Goal: Task Accomplishment & Management: Use online tool/utility

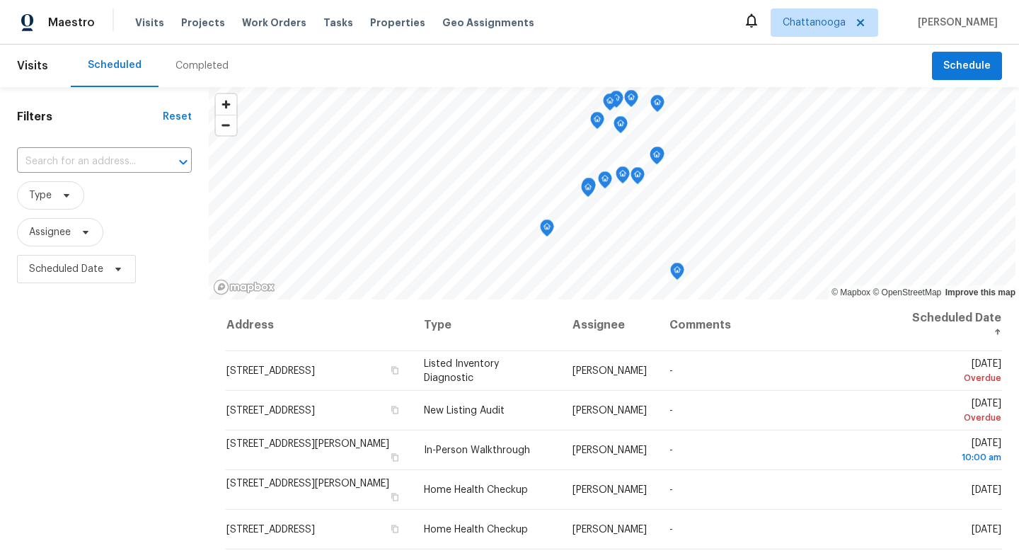
scroll to position [224, 0]
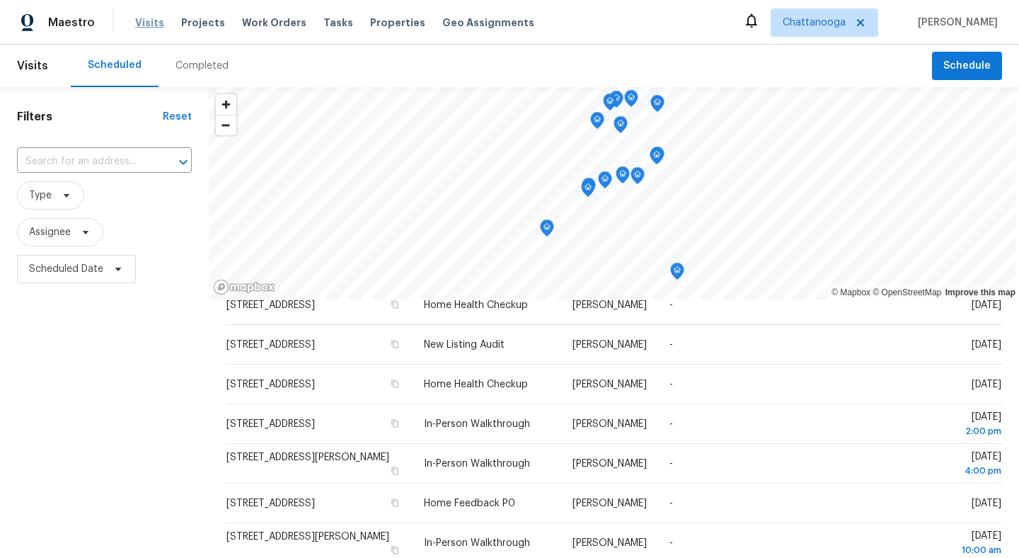
click at [142, 20] on span "Visits" at bounding box center [149, 23] width 29 height 14
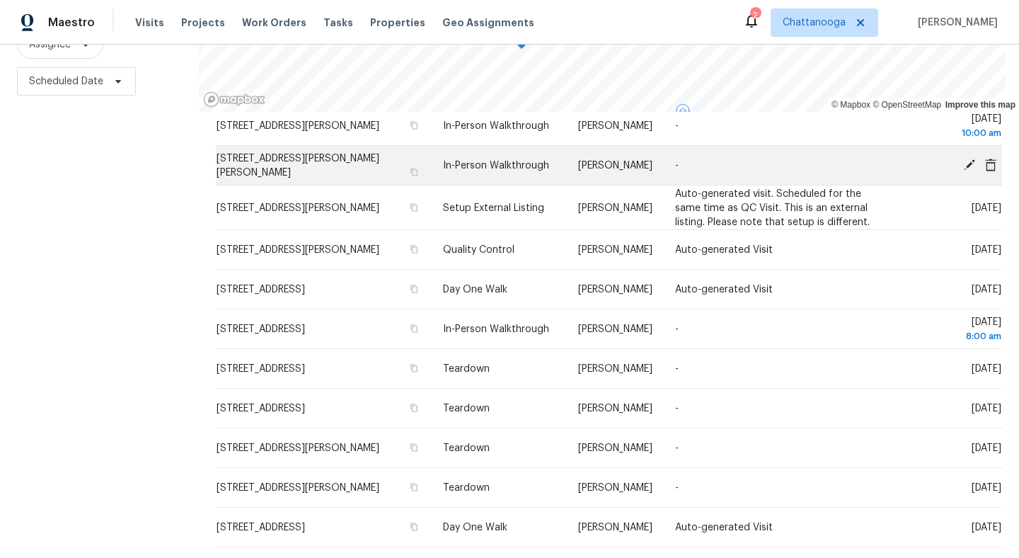
scroll to position [334, 0]
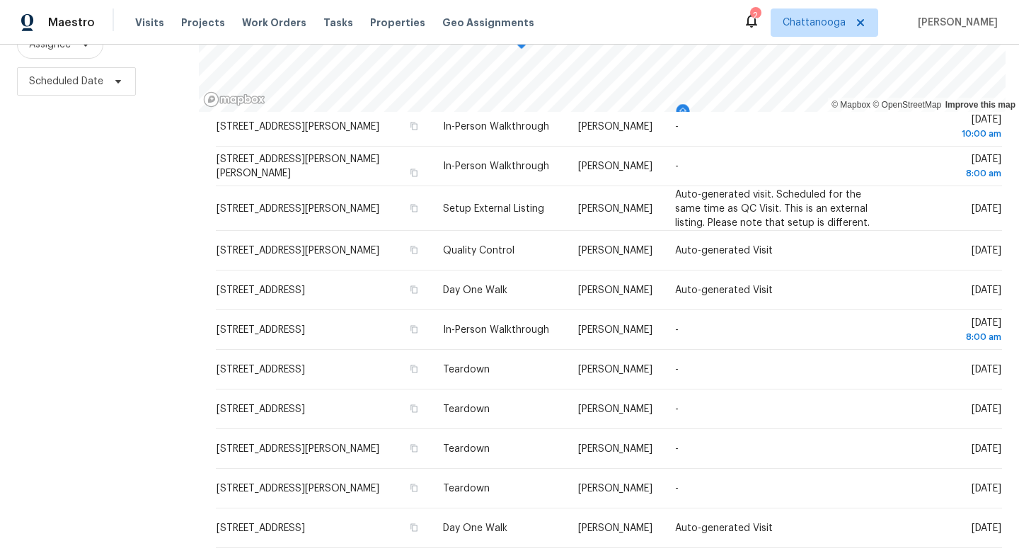
click at [370, 33] on div "Visits Projects Work Orders Tasks Properties Geo Assignments" at bounding box center [343, 22] width 416 height 28
click at [381, 25] on span "Properties" at bounding box center [397, 23] width 55 height 14
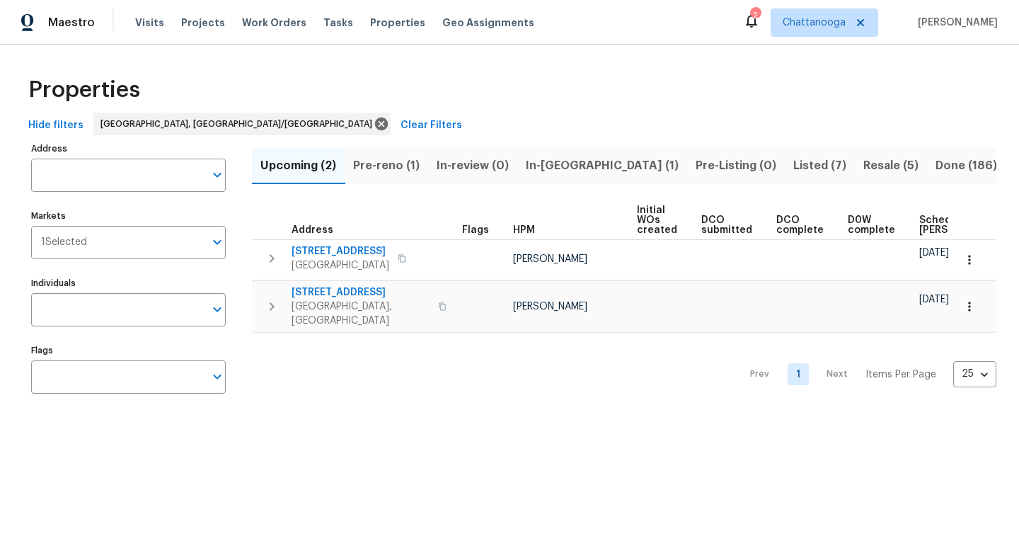
click at [380, 164] on span "Pre-reno (1)" at bounding box center [386, 166] width 67 height 20
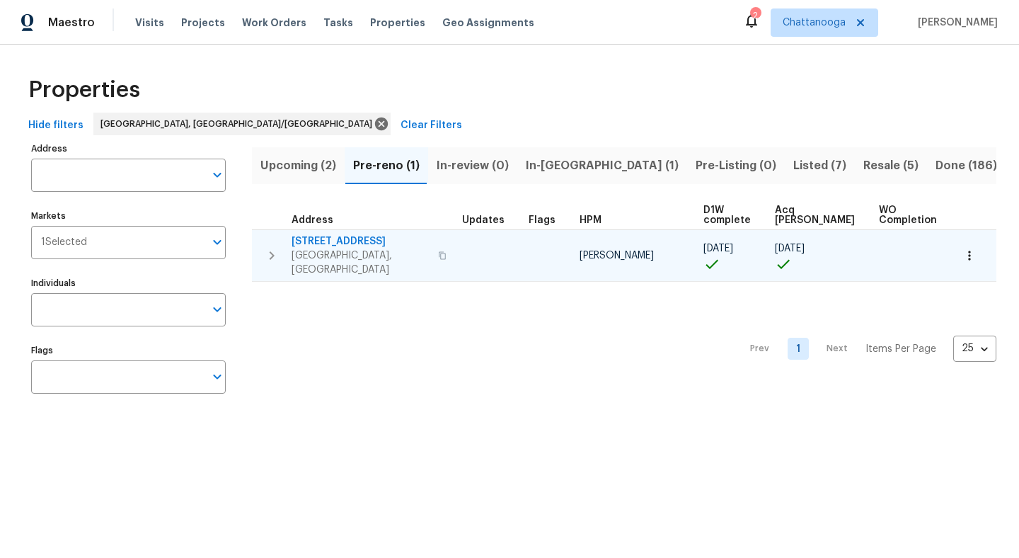
click at [347, 238] on span "8507 Maple Valley Dr" at bounding box center [361, 241] width 138 height 14
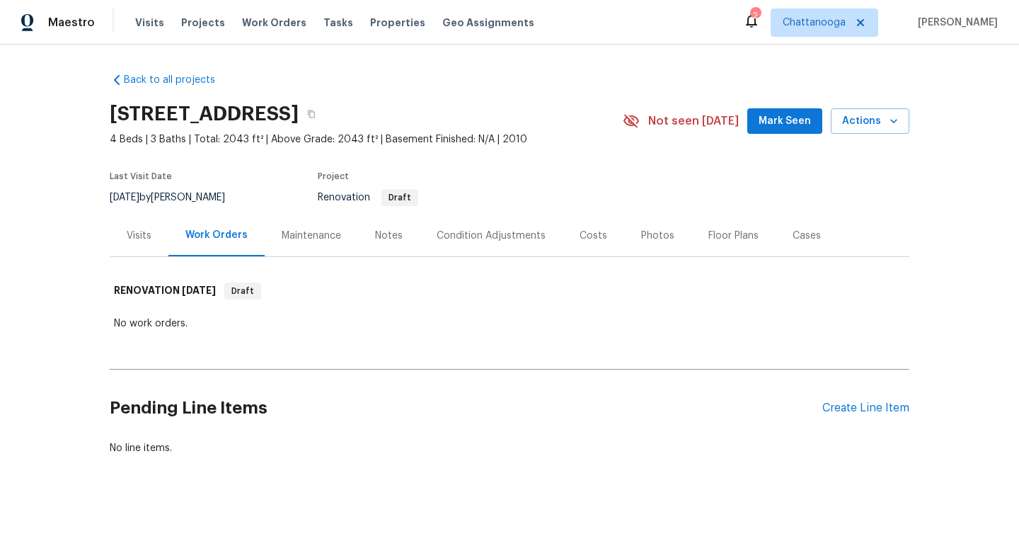
click at [301, 234] on div "Maintenance" at bounding box center [311, 236] width 59 height 14
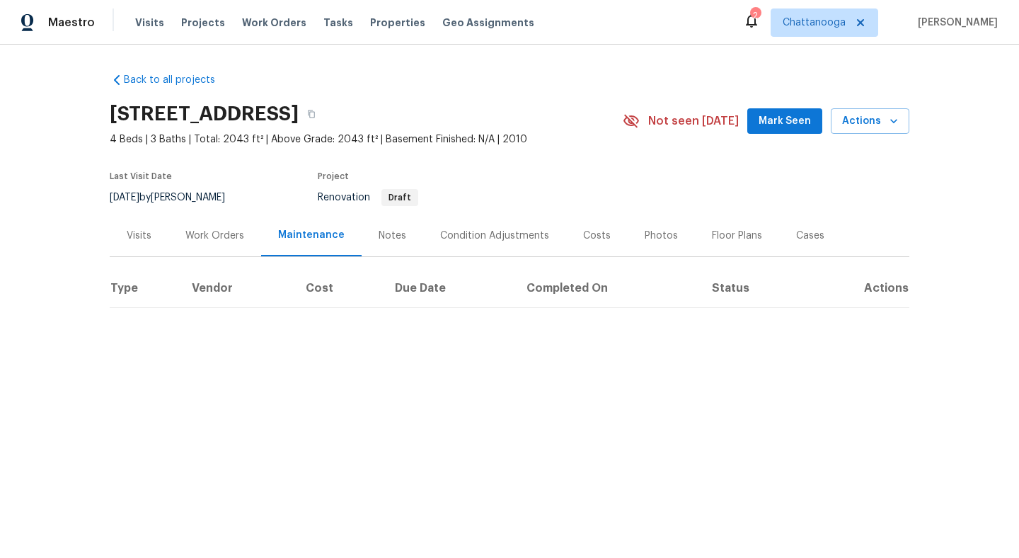
click at [215, 229] on div "Work Orders" at bounding box center [214, 236] width 59 height 14
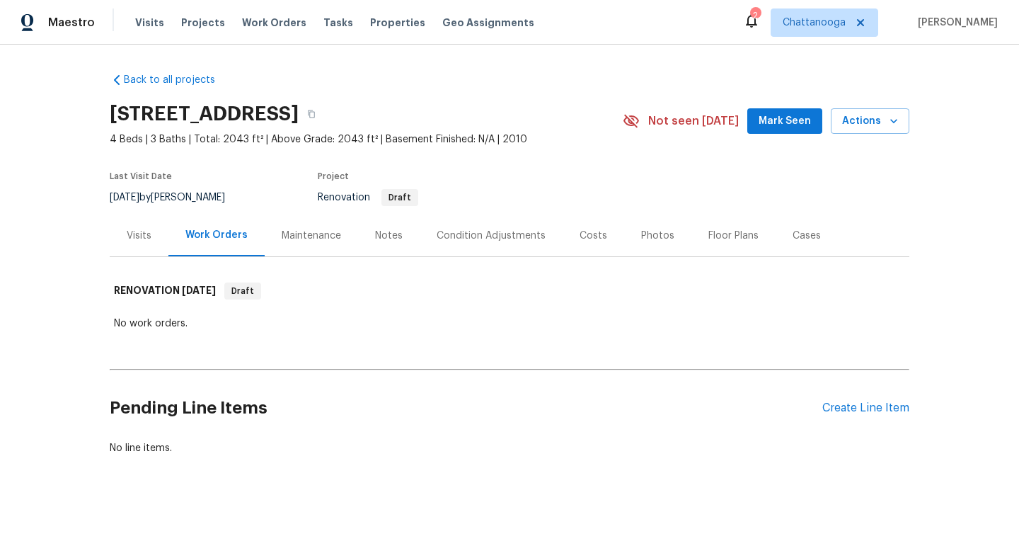
click at [881, 397] on div "Pending Line Items Create Line Item" at bounding box center [510, 408] width 800 height 66
click at [866, 408] on div "Create Line Item" at bounding box center [866, 407] width 87 height 13
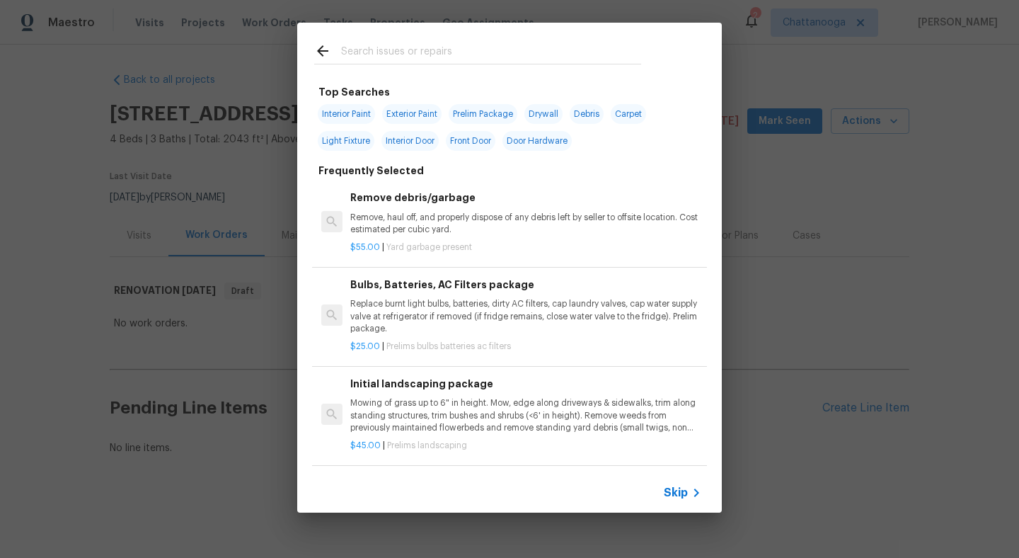
click at [416, 47] on input "text" at bounding box center [491, 52] width 300 height 21
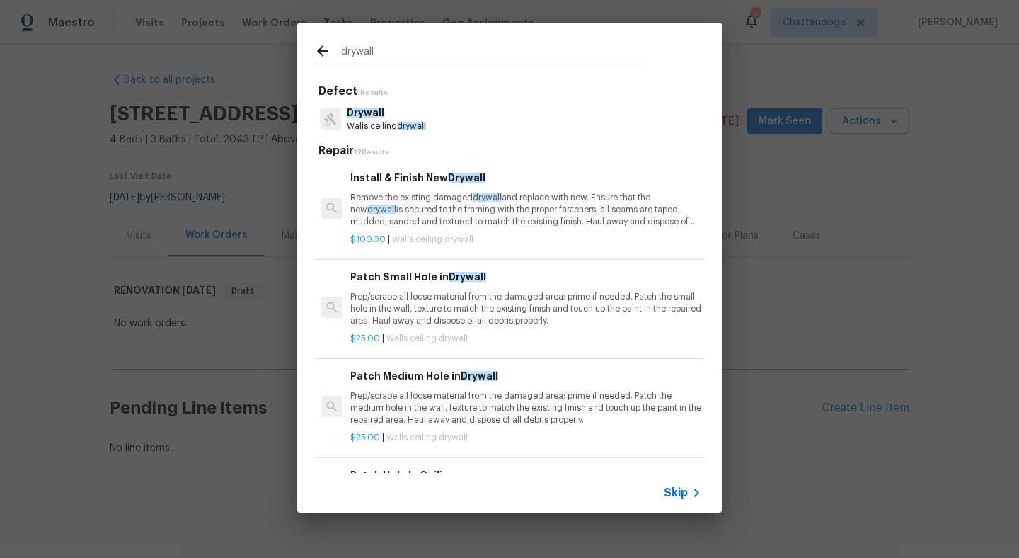
type input "drywall"
click at [428, 207] on p "Remove the existing damaged drywall and replace with new. Ensure that the new d…" at bounding box center [525, 210] width 351 height 36
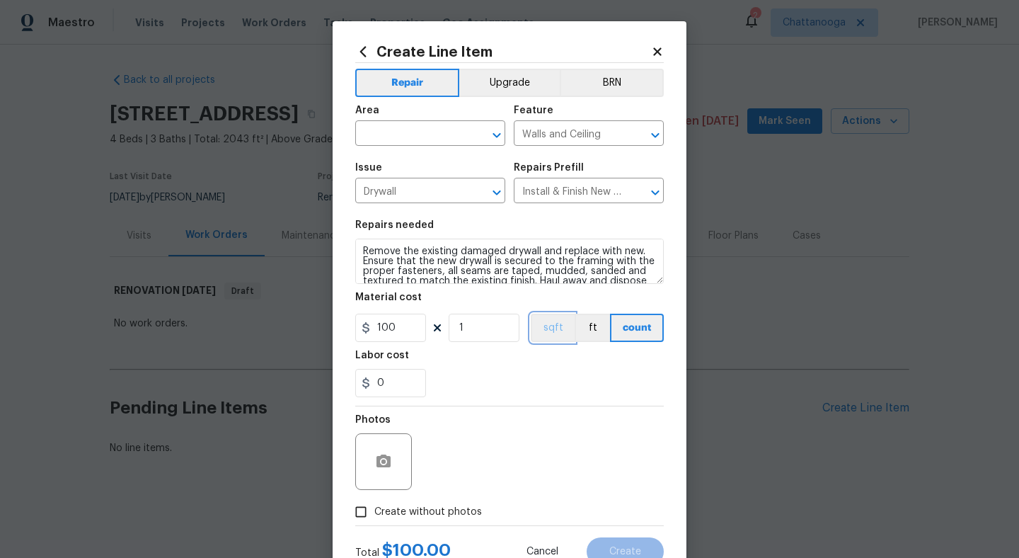
click at [558, 324] on button "sqft" at bounding box center [553, 328] width 44 height 28
click at [653, 52] on icon at bounding box center [657, 51] width 13 height 13
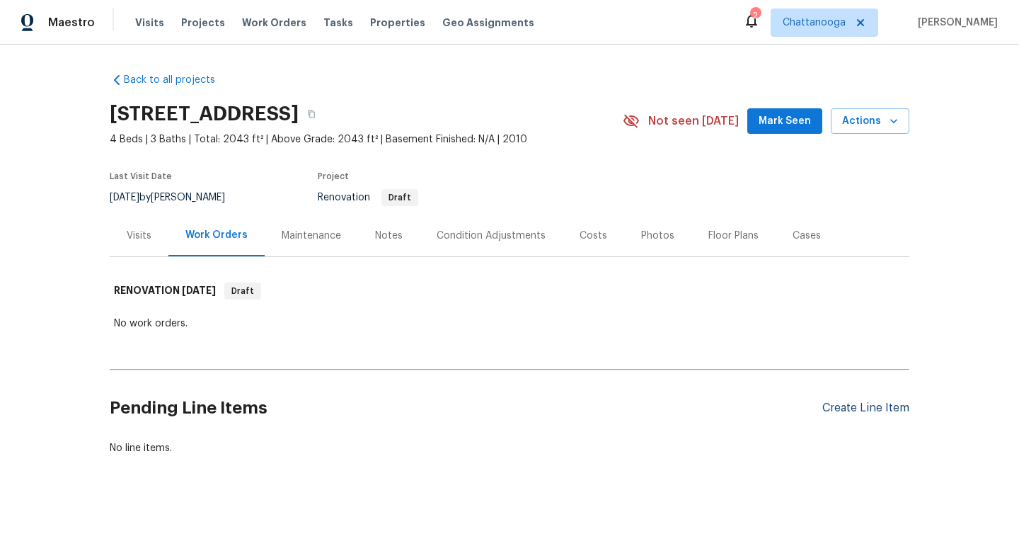
click at [901, 411] on div "Create Line Item" at bounding box center [866, 407] width 87 height 13
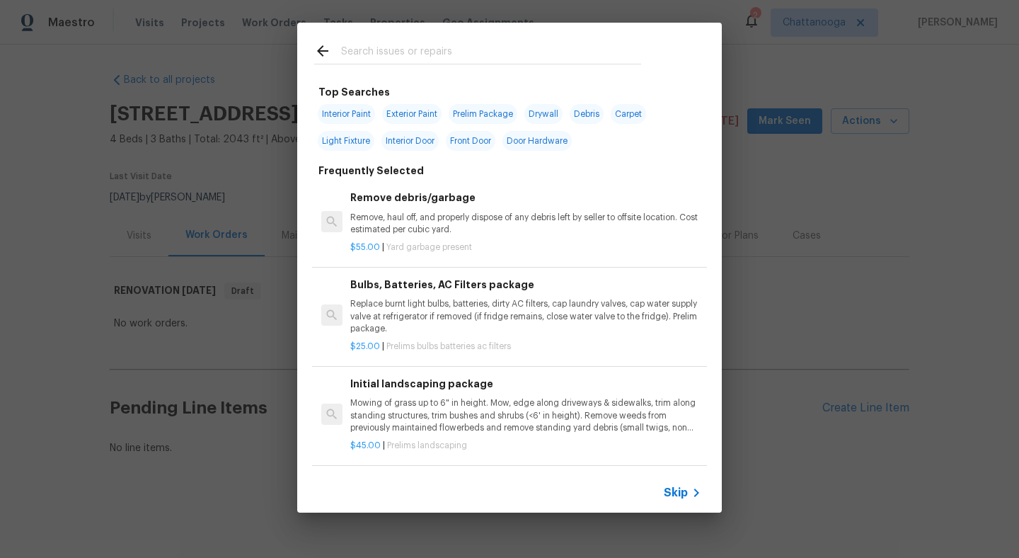
click at [426, 53] on input "text" at bounding box center [491, 52] width 300 height 21
type input "d"
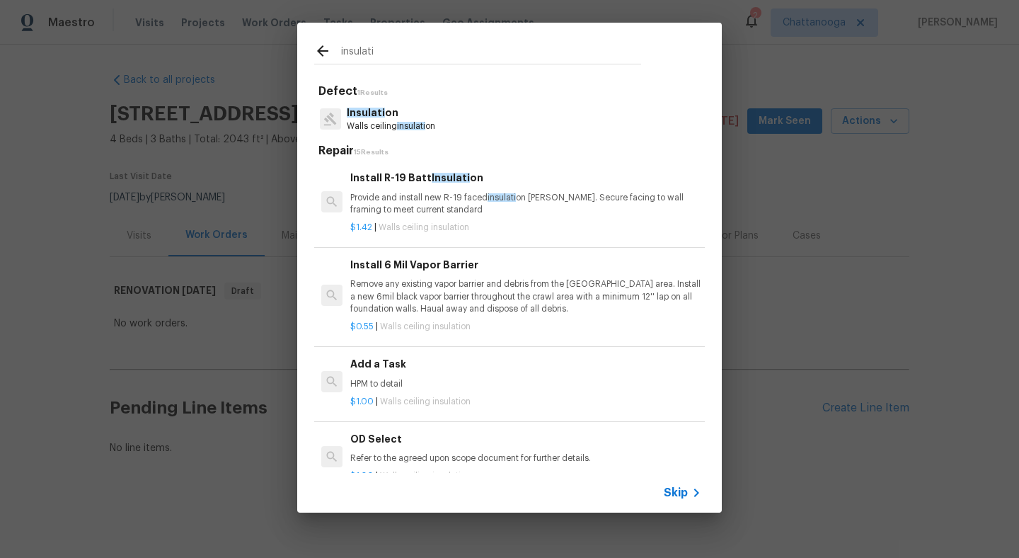
type input "insulati"
click at [429, 121] on p "Walls ceiling insulati on" at bounding box center [391, 126] width 88 height 12
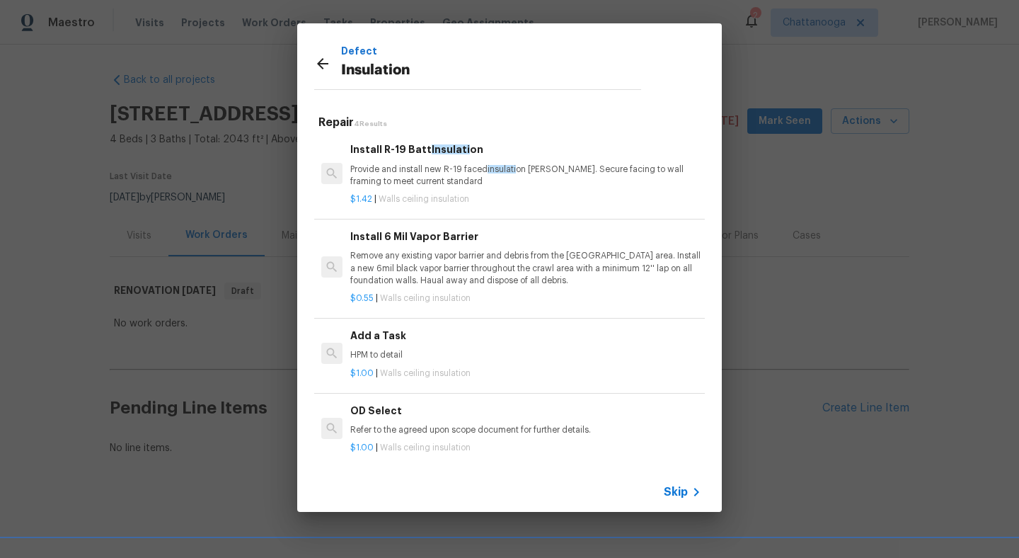
click at [381, 170] on p "Provide and install new R-19 faced insulati on [PERSON_NAME]. Secure facing to …" at bounding box center [525, 176] width 351 height 24
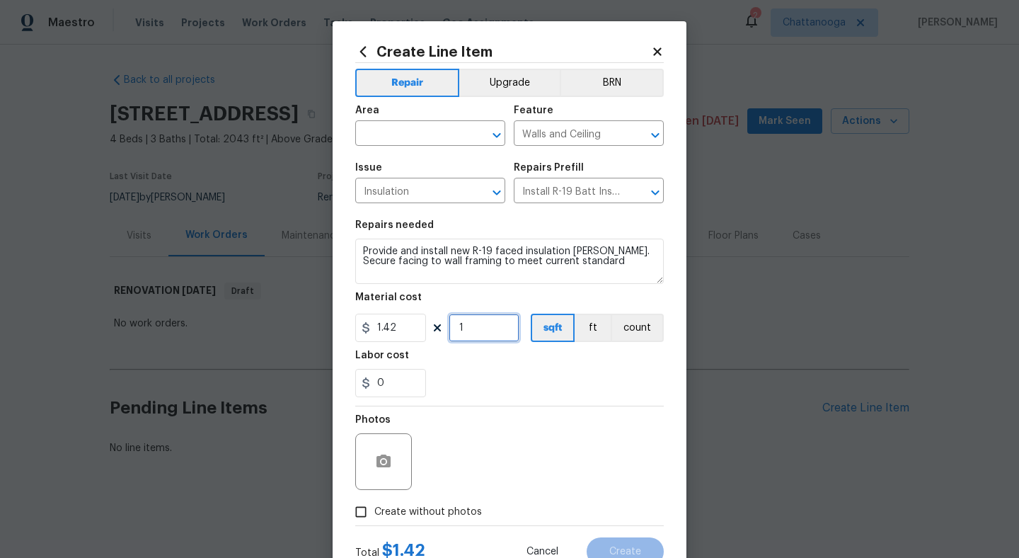
click at [488, 327] on input "1" at bounding box center [484, 328] width 71 height 28
type input "750"
